Goal: Check status: Check status

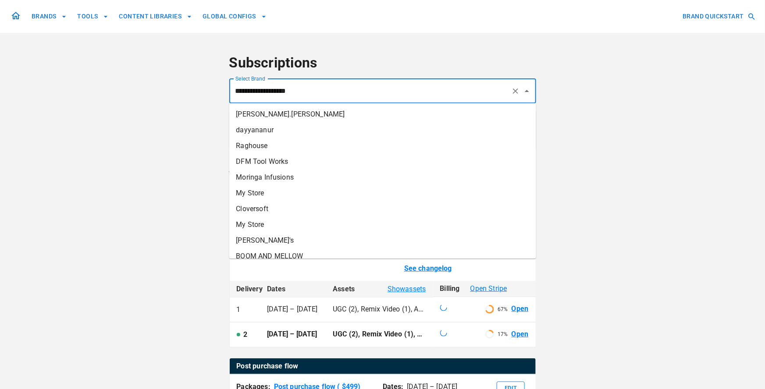
click at [282, 94] on input "**********" at bounding box center [370, 91] width 274 height 17
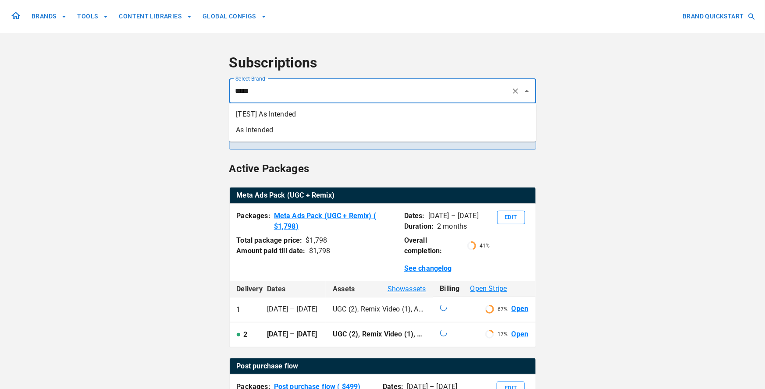
click at [271, 127] on li "As Intended" at bounding box center [382, 130] width 307 height 16
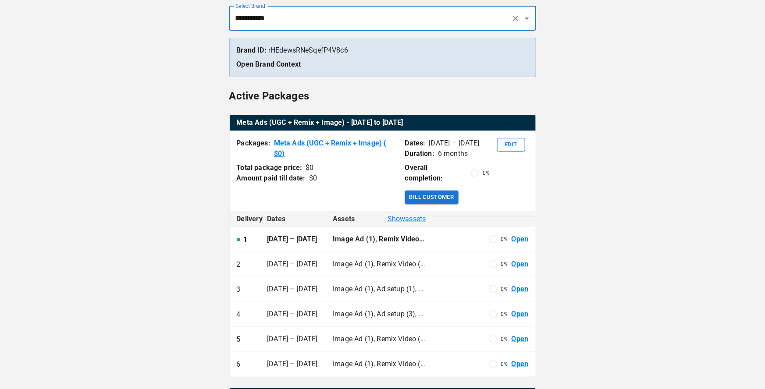
scroll to position [93, 0]
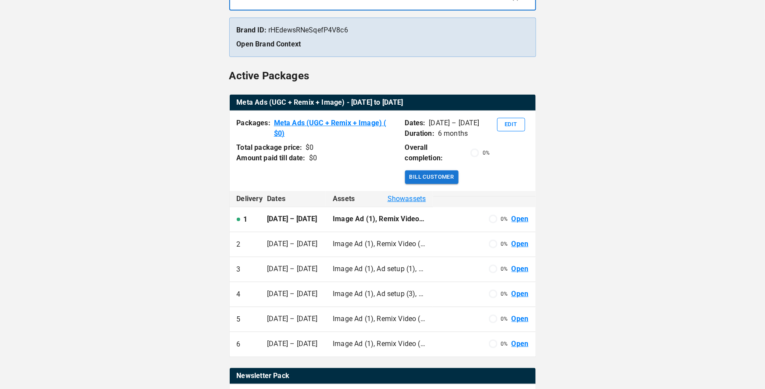
type input "**********"
click at [521, 214] on link "Open" at bounding box center [519, 219] width 17 height 10
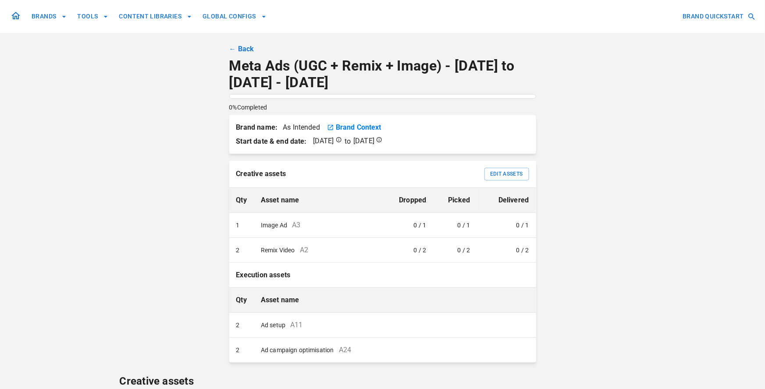
click at [233, 50] on link "← Back" at bounding box center [241, 49] width 25 height 11
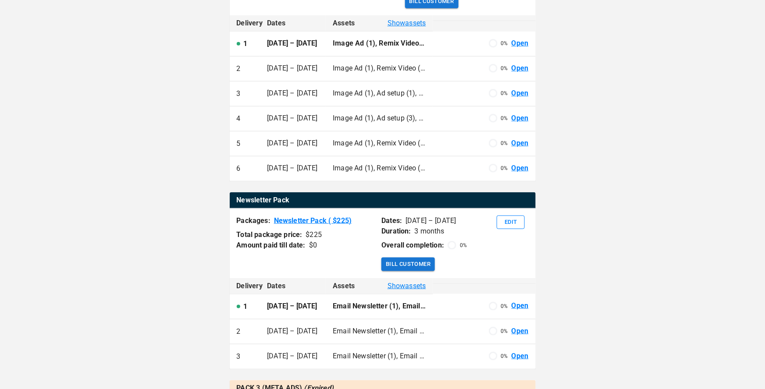
scroll to position [278, 0]
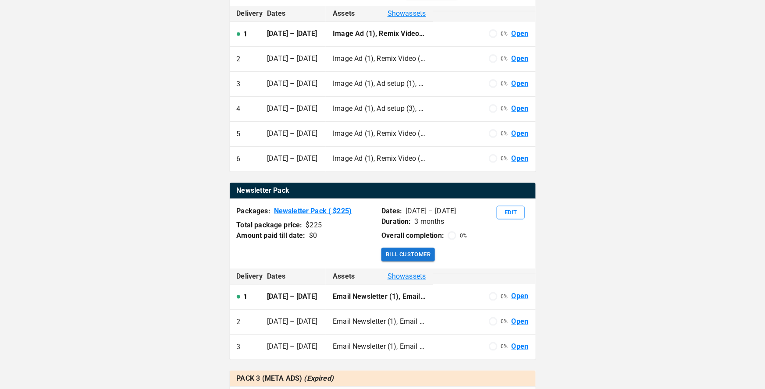
click at [516, 291] on link "Open" at bounding box center [519, 296] width 17 height 10
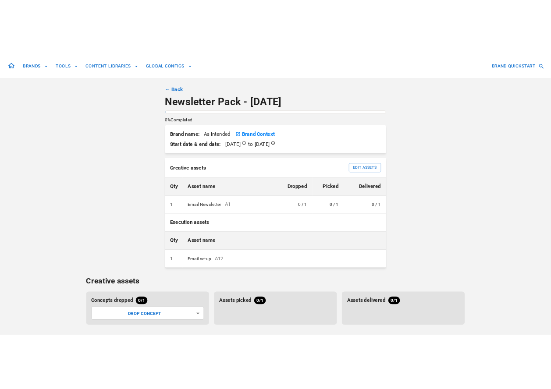
scroll to position [25, 0]
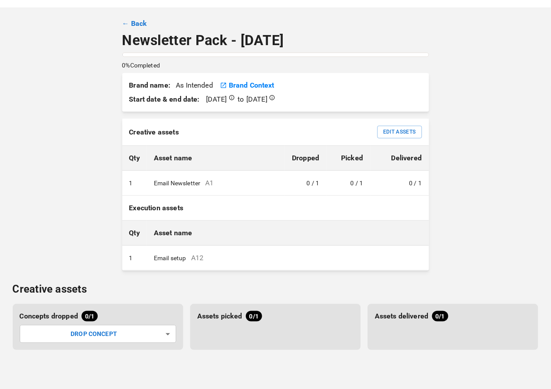
click at [129, 21] on link "← Back" at bounding box center [134, 23] width 25 height 11
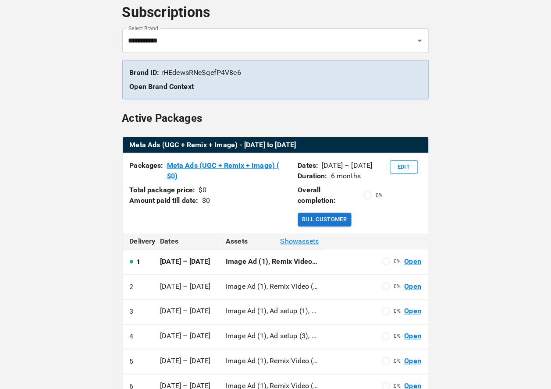
scroll to position [63, 0]
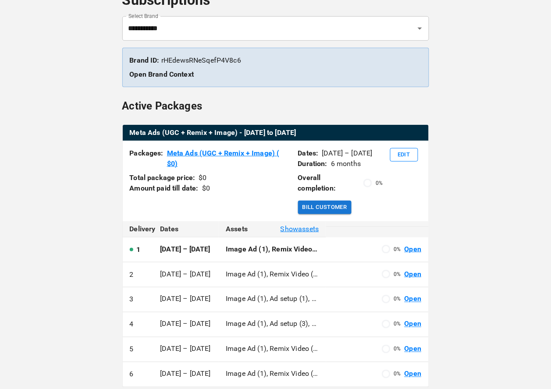
click at [229, 152] on link "Meta Ads (UGC + Remix + Image) ( $ 0 )" at bounding box center [229, 158] width 124 height 21
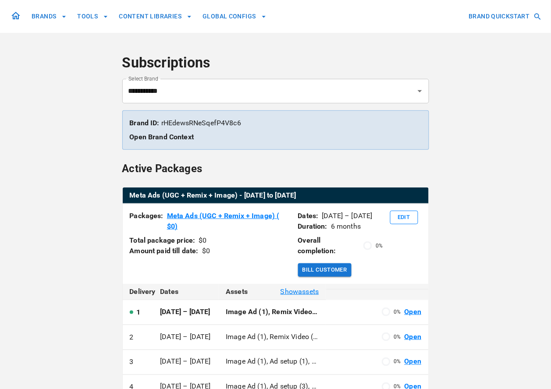
scroll to position [63, 0]
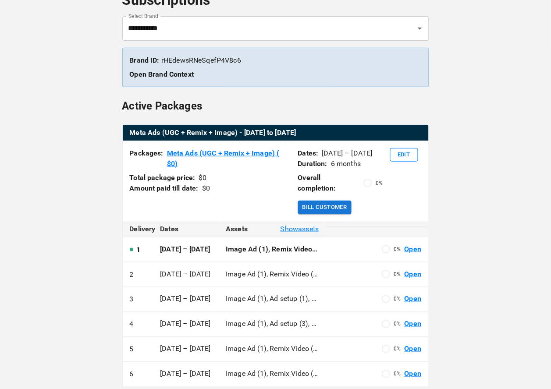
click at [411, 244] on link "Open" at bounding box center [412, 249] width 17 height 10
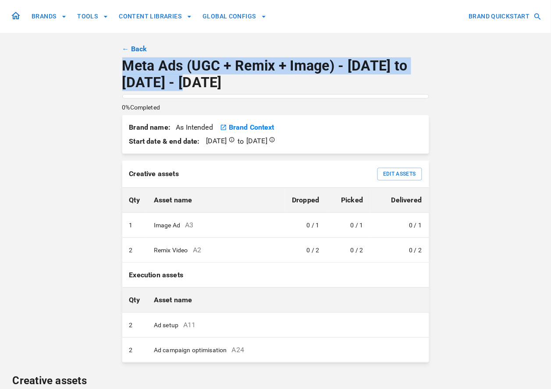
drag, startPoint x: 181, startPoint y: 82, endPoint x: 126, endPoint y: 69, distance: 56.4
click at [126, 69] on p "Meta Ads (UGC + Remix + Image) - [DATE] to [DATE] - [DATE]" at bounding box center [275, 74] width 307 height 33
copy p "Meta Ads (UGC + Remix + Image) - [DATE] to [DATE]"
